Goal: Task Accomplishment & Management: Use online tool/utility

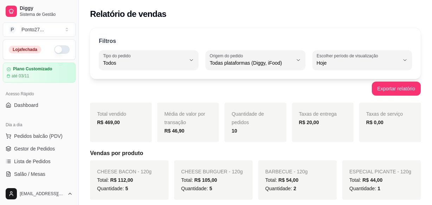
select select "ALL"
select select "0"
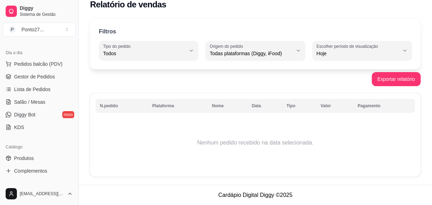
scroll to position [64, 0]
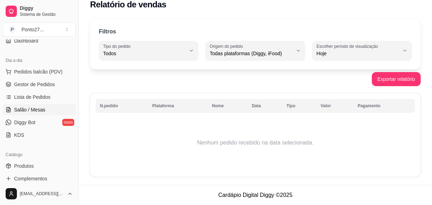
click at [43, 111] on span "Salão / Mesas" at bounding box center [29, 109] width 31 height 7
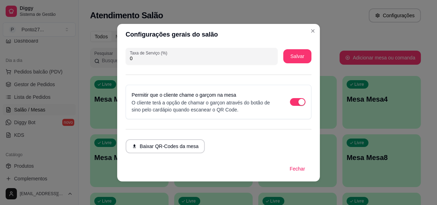
click at [165, 144] on button "Baixar QR-Codes da mesa" at bounding box center [165, 146] width 79 height 14
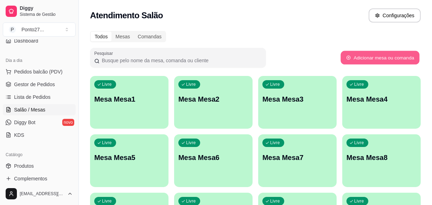
click at [363, 56] on button "Adicionar mesa ou comanda" at bounding box center [379, 58] width 79 height 14
select select "TABLE"
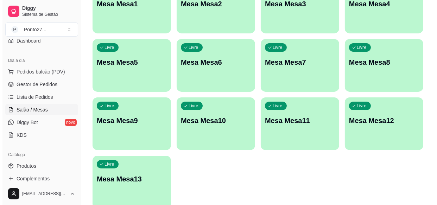
scroll to position [127, 0]
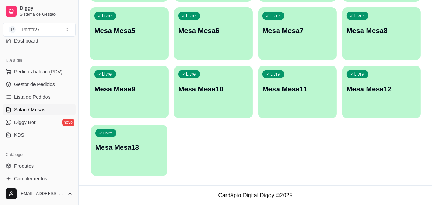
click at [137, 145] on p "Mesa Mesa13" at bounding box center [129, 147] width 68 height 9
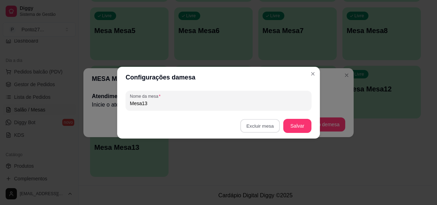
click at [262, 174] on button "Confirmar" at bounding box center [262, 170] width 26 height 11
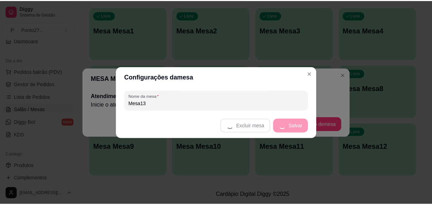
scroll to position [69, 0]
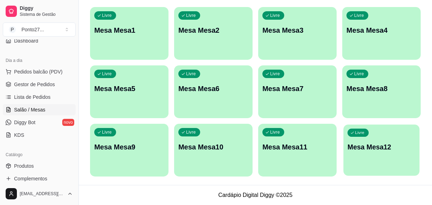
click at [373, 159] on div "Livre Mesa Mesa12" at bounding box center [381, 145] width 76 height 43
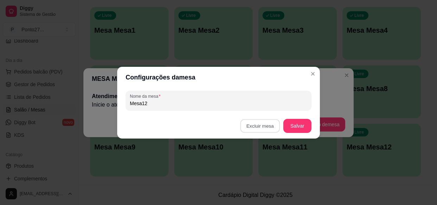
click at [263, 175] on button "Confirmar" at bounding box center [261, 170] width 25 height 11
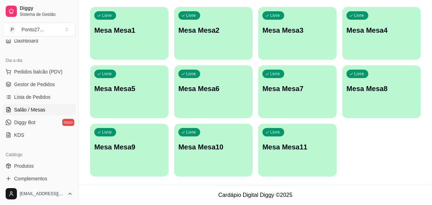
click at [284, 151] on p "Mesa Mesa11" at bounding box center [297, 147] width 70 height 10
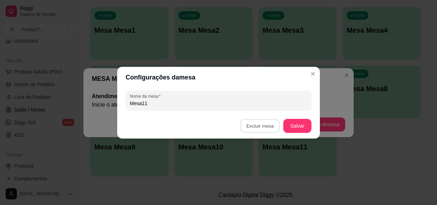
click at [259, 172] on button "Confirmar" at bounding box center [262, 170] width 26 height 11
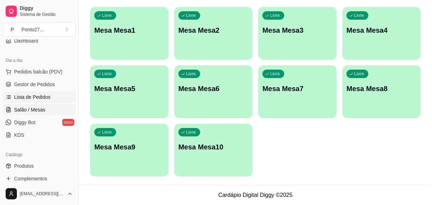
click at [38, 95] on span "Lista de Pedidos" at bounding box center [32, 97] width 37 height 7
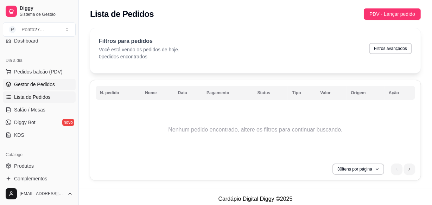
click at [42, 83] on span "Gestor de Pedidos" at bounding box center [34, 84] width 41 height 7
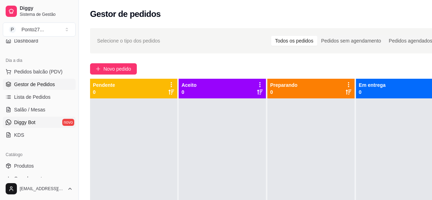
click at [31, 120] on span "Diggy Bot" at bounding box center [24, 122] width 21 height 7
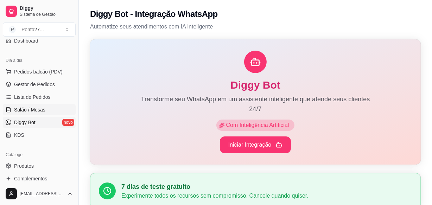
click at [31, 108] on span "Salão / Mesas" at bounding box center [29, 109] width 31 height 7
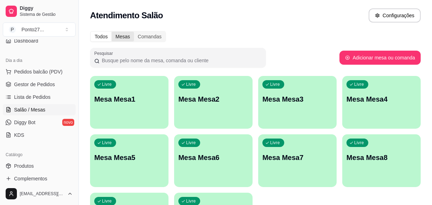
click at [119, 38] on div "Mesas" at bounding box center [122, 37] width 22 height 10
click at [111, 32] on input "Mesas" at bounding box center [111, 32] width 0 height 0
click at [144, 37] on div "Comandas" at bounding box center [150, 37] width 32 height 10
click at [134, 32] on input "Comandas" at bounding box center [134, 32] width 0 height 0
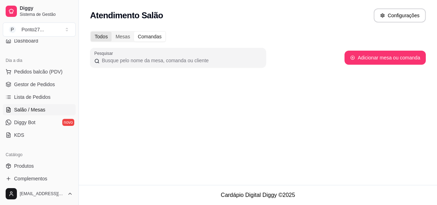
click at [103, 37] on div "Todos" at bounding box center [101, 37] width 21 height 10
click at [91, 32] on input "Todos" at bounding box center [91, 32] width 0 height 0
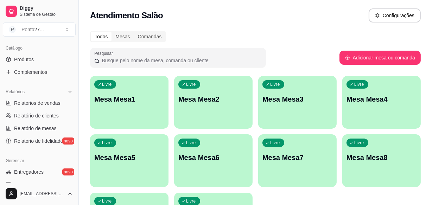
scroll to position [172, 0]
click at [41, 58] on link "Produtos" at bounding box center [39, 58] width 73 height 11
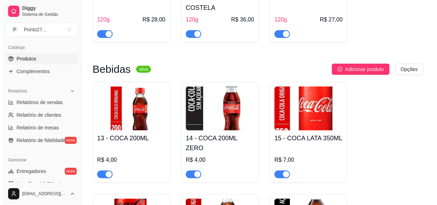
scroll to position [489, 0]
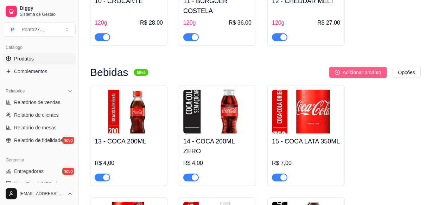
click at [362, 69] on span "Adicionar produto" at bounding box center [362, 73] width 39 height 8
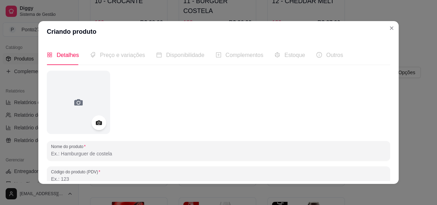
click at [96, 122] on icon at bounding box center [99, 123] width 8 height 8
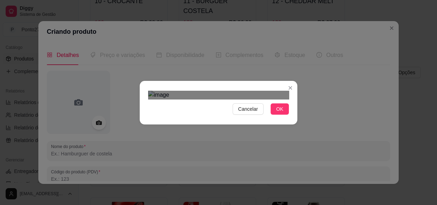
click at [292, 117] on div "Cancelar OK" at bounding box center [219, 103] width 158 height 30
click at [142, 117] on div "Cancelar OK" at bounding box center [219, 103] width 158 height 30
click at [260, 108] on div "Use the arrow keys to move the crop selection area" at bounding box center [218, 178] width 141 height 141
click at [278, 113] on span "OK" at bounding box center [279, 109] width 7 height 8
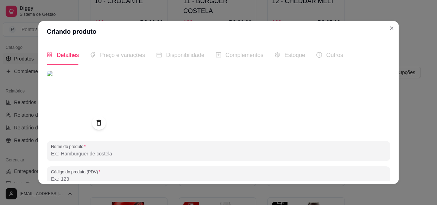
click at [132, 155] on input "Nome do produto" at bounding box center [218, 153] width 335 height 7
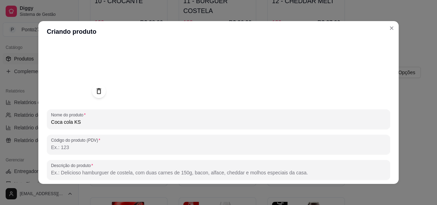
scroll to position [33, 0]
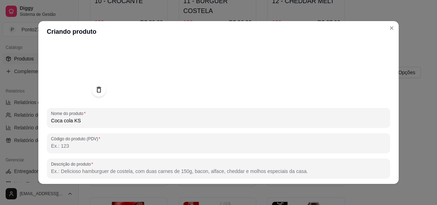
type input "Coca cola KS"
click at [138, 146] on input "Código do produto (PDV)" at bounding box center [218, 145] width 335 height 7
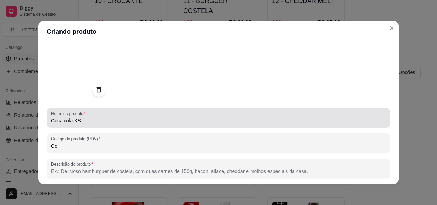
type input "C"
type input "11"
click at [186, 172] on input "Descrição do produto" at bounding box center [218, 171] width 335 height 7
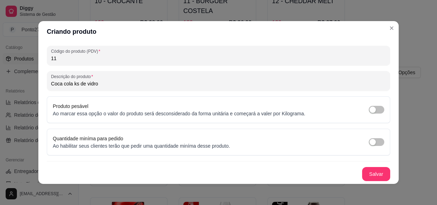
scroll to position [120, 0]
type input "Coca cola ks de vidro"
click at [365, 179] on button "Salvar" at bounding box center [376, 174] width 28 height 14
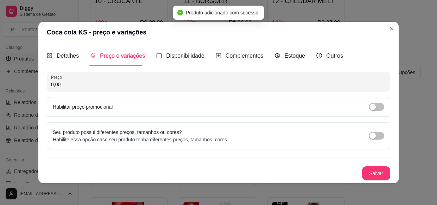
click at [223, 87] on input "0,00" at bounding box center [218, 84] width 335 height 7
type input "6,00"
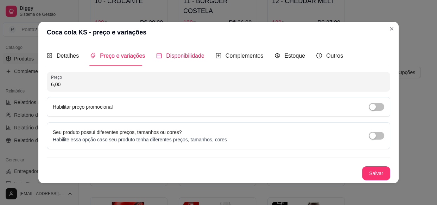
click at [186, 57] on span "Disponibilidade" at bounding box center [185, 56] width 38 height 6
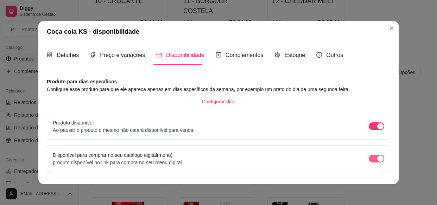
click at [369, 161] on span "button" at bounding box center [376, 159] width 15 height 8
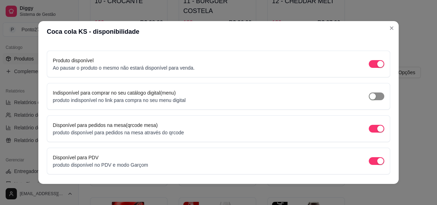
scroll to position [84, 0]
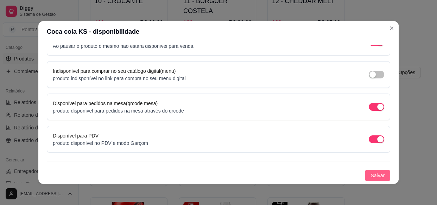
click at [370, 176] on span "Salvar" at bounding box center [377, 176] width 14 height 8
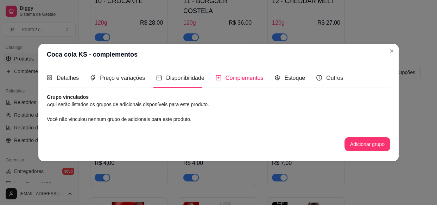
scroll to position [0, 0]
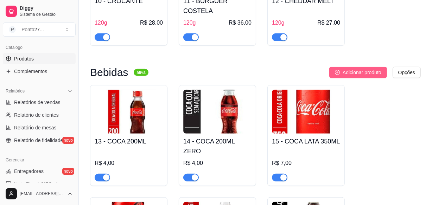
click at [366, 69] on span "Adicionar produto" at bounding box center [362, 73] width 39 height 8
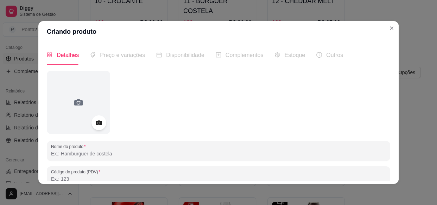
click at [98, 123] on circle at bounding box center [99, 123] width 2 height 2
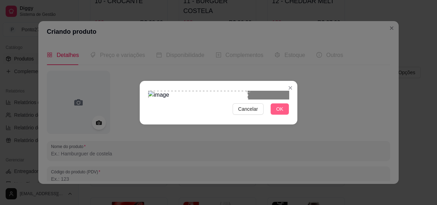
click at [282, 113] on span "OK" at bounding box center [279, 109] width 7 height 8
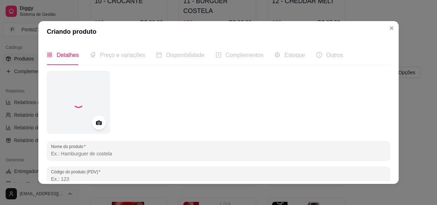
click at [121, 155] on input "Nome do produto" at bounding box center [218, 153] width 335 height 7
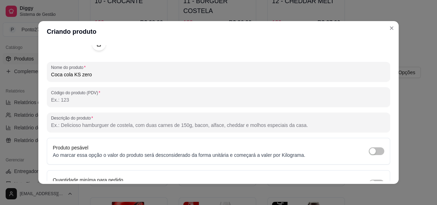
scroll to position [80, 0]
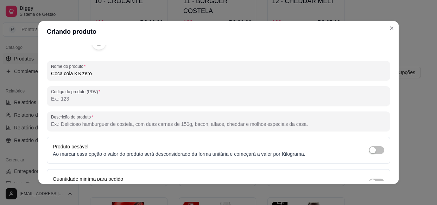
type input "Coca cola KS zero"
click at [165, 96] on input "Código do produto (PDV)" at bounding box center [218, 98] width 335 height 7
type input "12"
click at [186, 121] on input "Descrição do produto" at bounding box center [218, 124] width 335 height 7
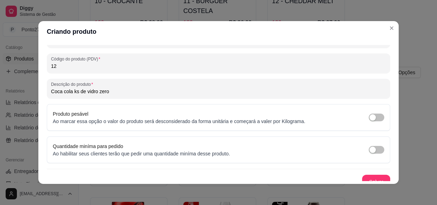
scroll to position [120, 0]
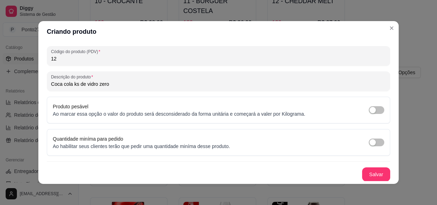
type input "Coca cola ks de vidro zero"
click at [369, 172] on button "Salvar" at bounding box center [376, 174] width 28 height 14
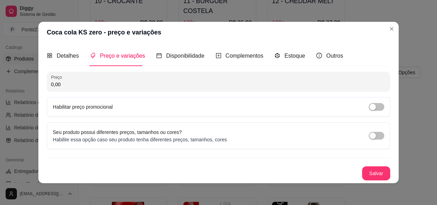
scroll to position [0, 0]
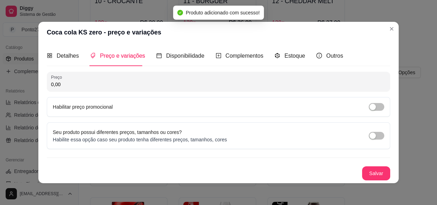
click at [292, 84] on input "0,00" at bounding box center [218, 84] width 335 height 7
type input "6,00"
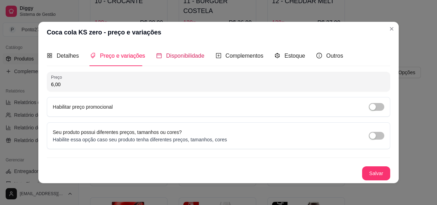
click at [186, 55] on span "Disponibilidade" at bounding box center [185, 56] width 38 height 6
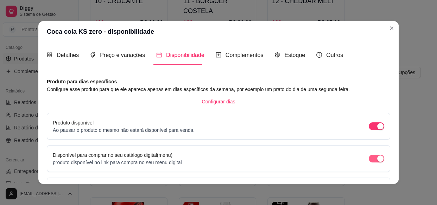
click at [369, 159] on span "button" at bounding box center [376, 159] width 15 height 8
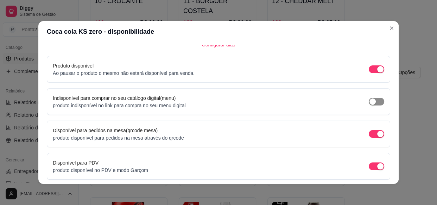
scroll to position [84, 0]
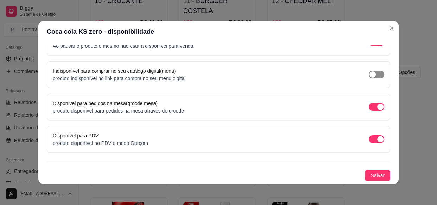
click at [372, 175] on span "Salvar" at bounding box center [377, 176] width 14 height 8
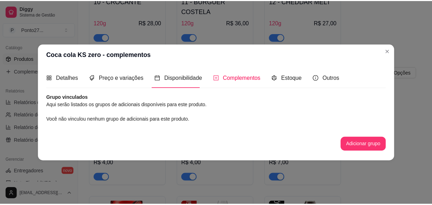
scroll to position [0, 0]
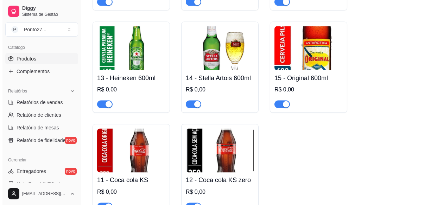
scroll to position [1118, 0]
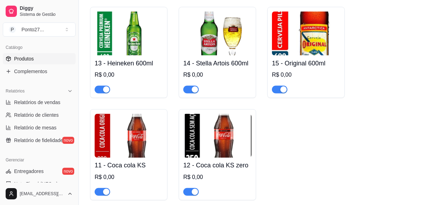
click at [144, 71] on div "R$ 0,00" at bounding box center [129, 75] width 68 height 8
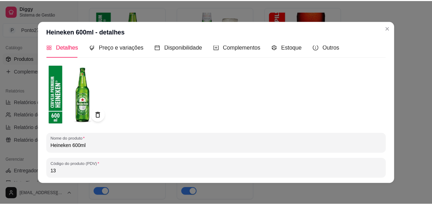
scroll to position [0, 0]
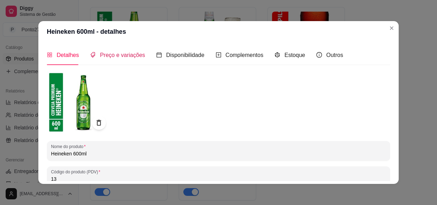
click at [116, 55] on span "Preço e variações" at bounding box center [122, 55] width 45 height 6
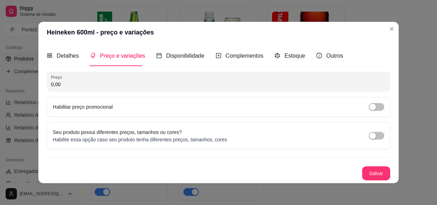
click at [193, 82] on input "0,00" at bounding box center [218, 84] width 335 height 7
type input "15,00"
click at [376, 172] on button "Salvar" at bounding box center [376, 173] width 28 height 14
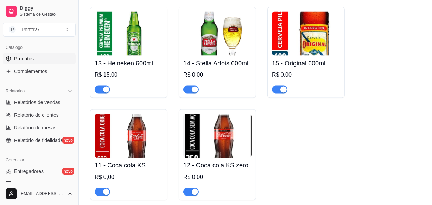
click at [230, 71] on div "R$ 0,00" at bounding box center [217, 75] width 68 height 8
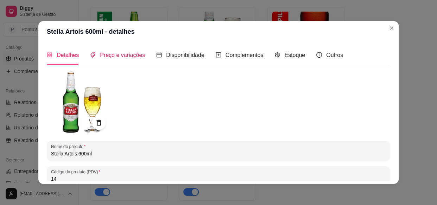
click at [130, 53] on span "Preço e variações" at bounding box center [122, 55] width 45 height 6
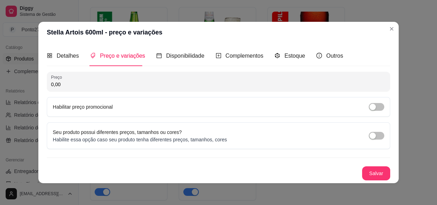
click at [126, 84] on input "0,00" at bounding box center [218, 84] width 335 height 7
type input "14,00"
click at [372, 174] on button "Salvar" at bounding box center [376, 173] width 28 height 14
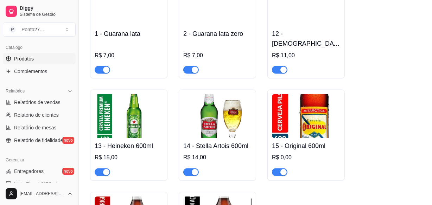
scroll to position [1058, 0]
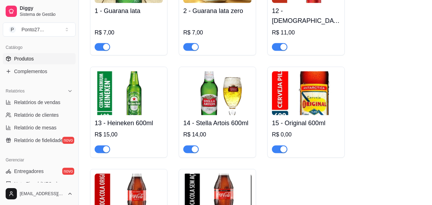
click at [302, 118] on h4 "15 - Original 600ml" at bounding box center [306, 123] width 68 height 10
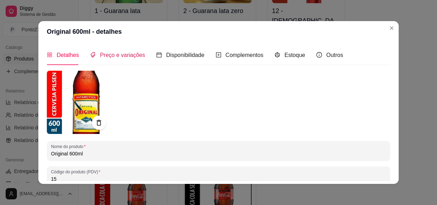
click at [118, 57] on span "Preço e variações" at bounding box center [122, 55] width 45 height 6
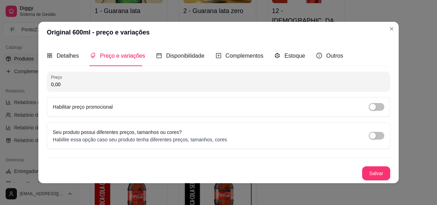
click at [100, 84] on input "0,00" at bounding box center [218, 84] width 335 height 7
type input "13,00"
click at [372, 174] on button "Salvar" at bounding box center [376, 173] width 28 height 14
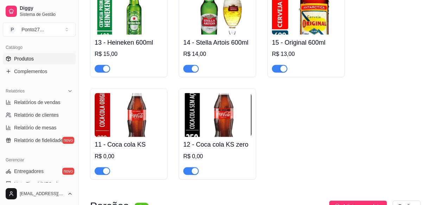
scroll to position [1141, 0]
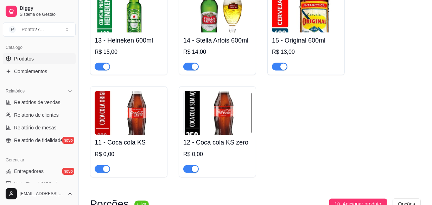
click at [130, 135] on div "11 - Coca cola KS R$ 0,00" at bounding box center [129, 154] width 68 height 38
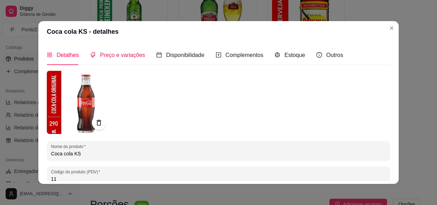
click at [130, 57] on span "Preço e variações" at bounding box center [122, 55] width 45 height 6
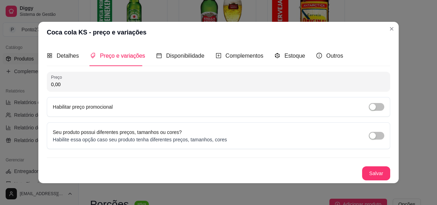
click at [165, 86] on input "0,00" at bounding box center [218, 84] width 335 height 7
type input "6,00"
click at [371, 173] on button "Salvar" at bounding box center [376, 173] width 28 height 14
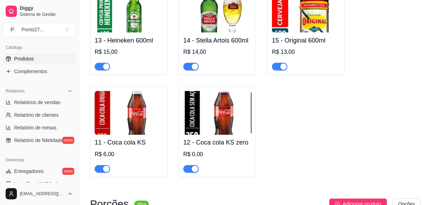
click at [231, 117] on img at bounding box center [217, 113] width 68 height 44
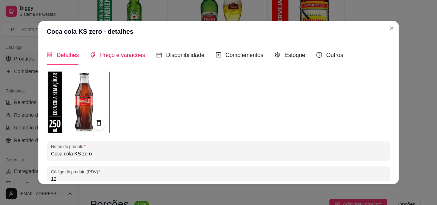
click at [123, 55] on span "Preço e variações" at bounding box center [122, 55] width 45 height 6
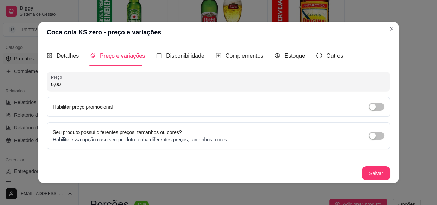
click at [99, 86] on input "0,00" at bounding box center [218, 84] width 335 height 7
type input "6,00"
click at [376, 177] on button "Salvar" at bounding box center [376, 173] width 28 height 14
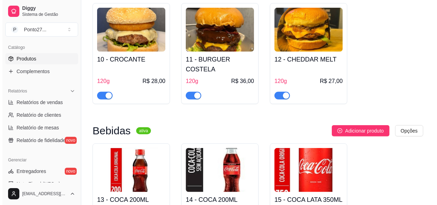
scroll to position [427, 0]
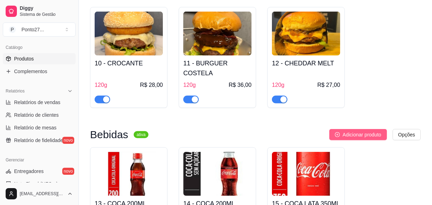
click at [362, 131] on span "Adicionar produto" at bounding box center [362, 135] width 39 height 8
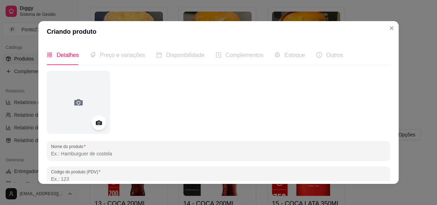
click at [101, 123] on div at bounding box center [98, 122] width 15 height 15
click at [98, 121] on icon at bounding box center [99, 123] width 8 height 8
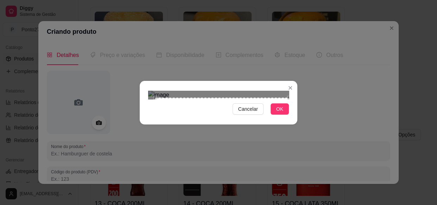
click at [287, 117] on div "Cancelar OK" at bounding box center [219, 103] width 158 height 30
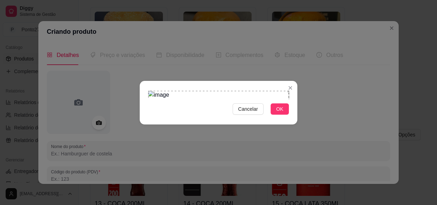
click at [144, 81] on section "Cancelar OK" at bounding box center [219, 103] width 158 height 44
click at [281, 115] on button "OK" at bounding box center [279, 108] width 18 height 11
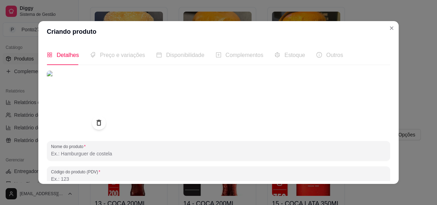
click at [88, 150] on input "Nome do produto" at bounding box center [218, 153] width 335 height 7
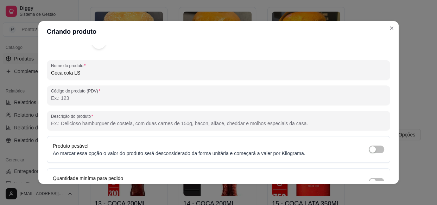
scroll to position [81, 0]
type input "Coca cola LS 1L"
click at [103, 99] on input "Código do produto (PDV)" at bounding box center [218, 97] width 335 height 7
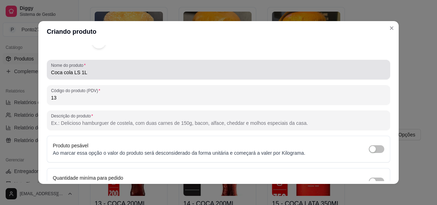
type input "13"
click at [127, 123] on input "Descrição do produto" at bounding box center [218, 123] width 335 height 7
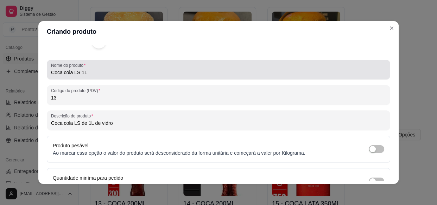
scroll to position [120, 0]
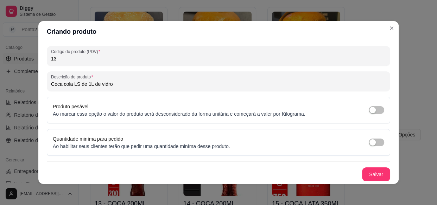
type input "Coca cola LS de 1L de vidro"
click at [362, 168] on button "Salvar" at bounding box center [376, 174] width 28 height 14
click at [366, 173] on button "Salvar" at bounding box center [376, 174] width 28 height 14
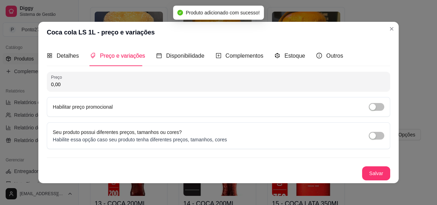
scroll to position [0, 0]
click at [130, 85] on input "0,00" at bounding box center [218, 84] width 335 height 7
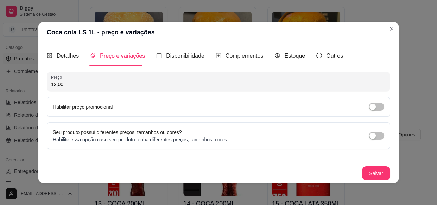
scroll to position [0, 0]
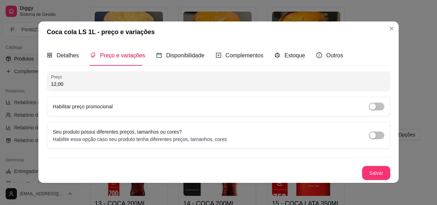
type input "12,00"
click at [372, 172] on button "Salvar" at bounding box center [376, 173] width 28 height 14
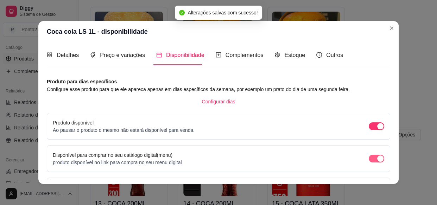
click at [377, 160] on div "button" at bounding box center [380, 158] width 6 height 6
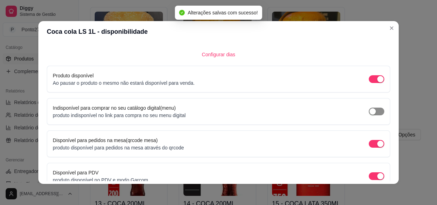
scroll to position [84, 0]
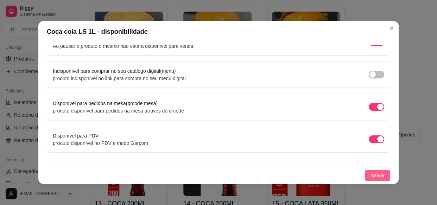
click at [370, 177] on span "Salvar" at bounding box center [377, 176] width 14 height 8
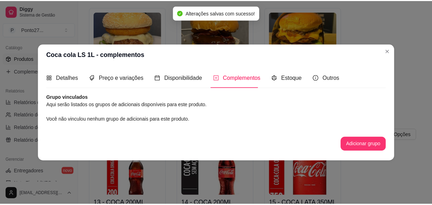
scroll to position [0, 0]
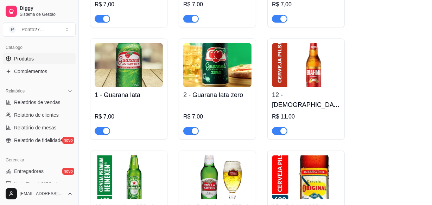
scroll to position [978, 0]
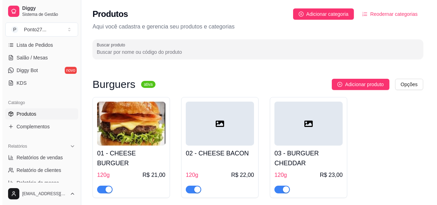
scroll to position [0, 0]
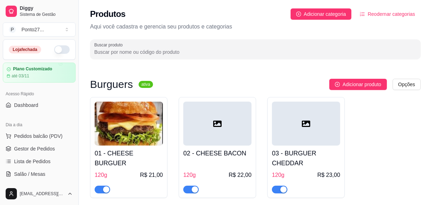
click at [60, 52] on button "button" at bounding box center [61, 49] width 15 height 8
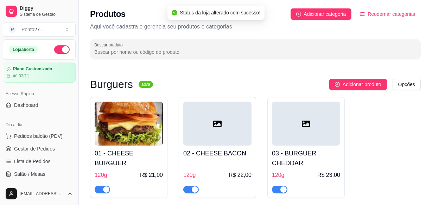
click at [34, 176] on span "Salão / Mesas" at bounding box center [29, 174] width 31 height 7
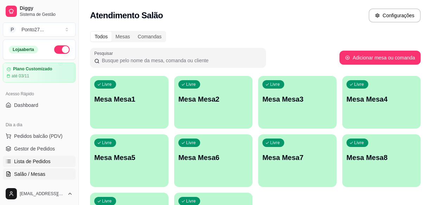
click at [41, 163] on span "Lista de Pedidos" at bounding box center [32, 161] width 37 height 7
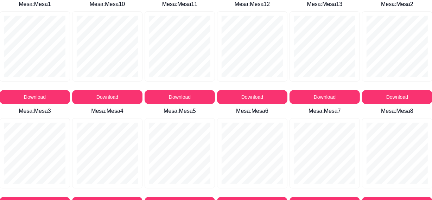
click at [47, 96] on button "Download" at bounding box center [35, 97] width 70 height 14
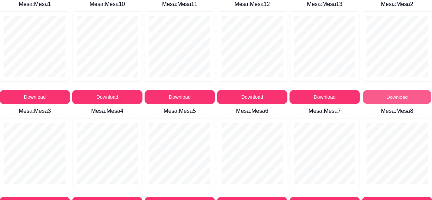
click at [419, 96] on button "Download" at bounding box center [397, 97] width 68 height 14
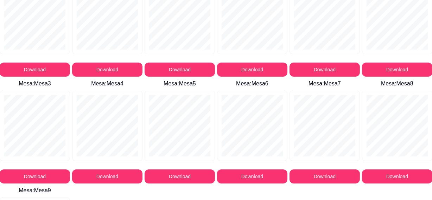
scroll to position [42, 0]
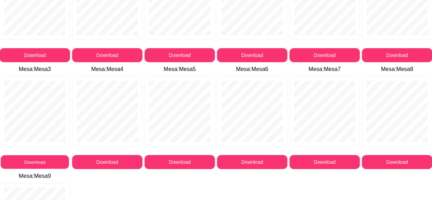
click at [46, 161] on button "Download" at bounding box center [35, 162] width 68 height 14
click at [119, 161] on button "Download" at bounding box center [107, 162] width 70 height 14
click at [180, 164] on button "Download" at bounding box center [180, 162] width 68 height 14
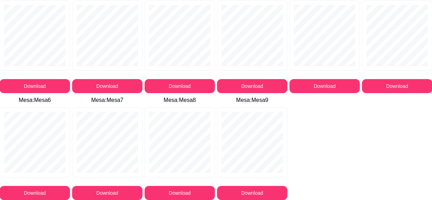
scroll to position [11, 0]
